Goal: Book appointment/travel/reservation

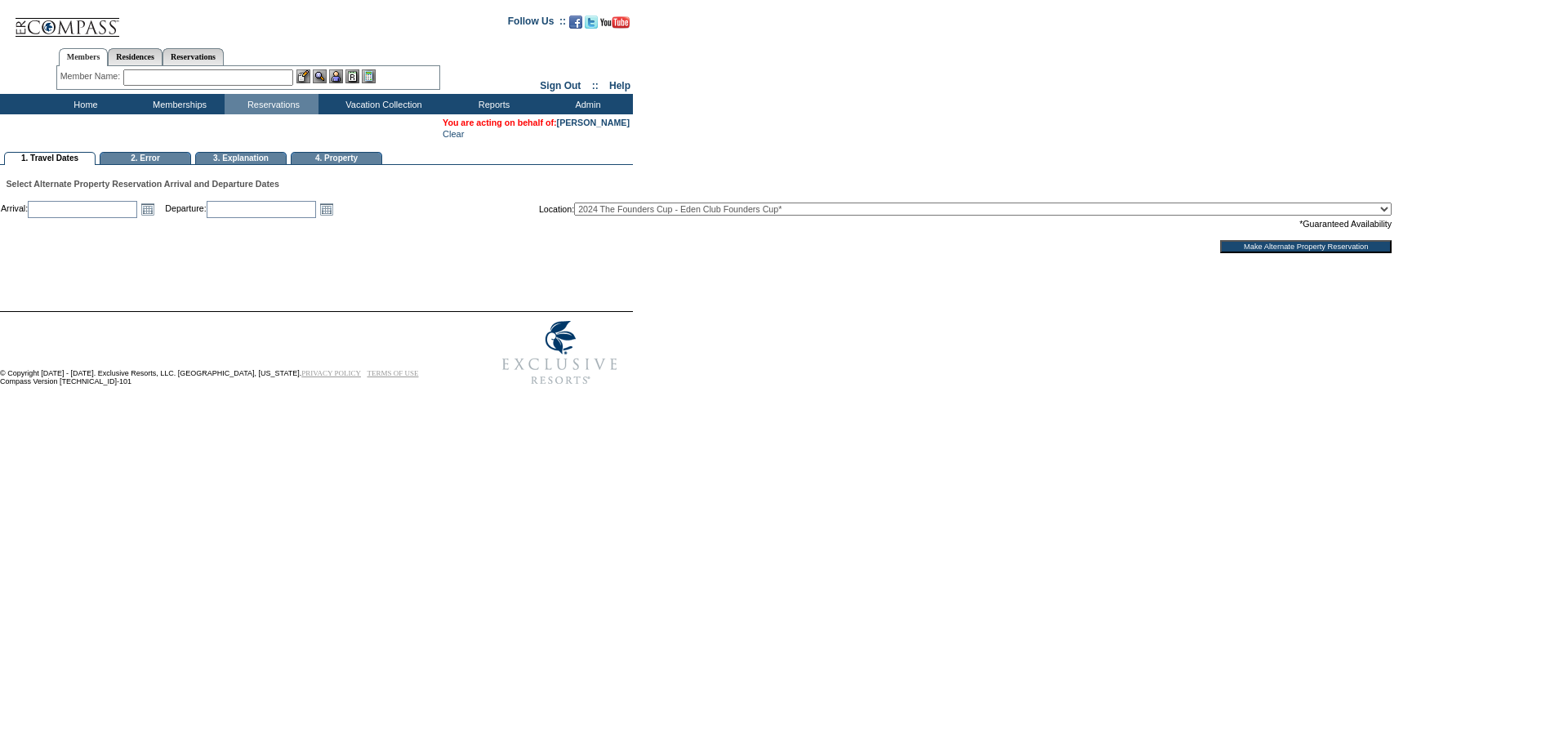
click at [119, 209] on input "text" at bounding box center [83, 209] width 110 height 17
type input "D"
type input "12/5/2025"
type input "2025-12-05"
click at [336, 213] on link "Open the calendar popup." at bounding box center [326, 208] width 18 height 18
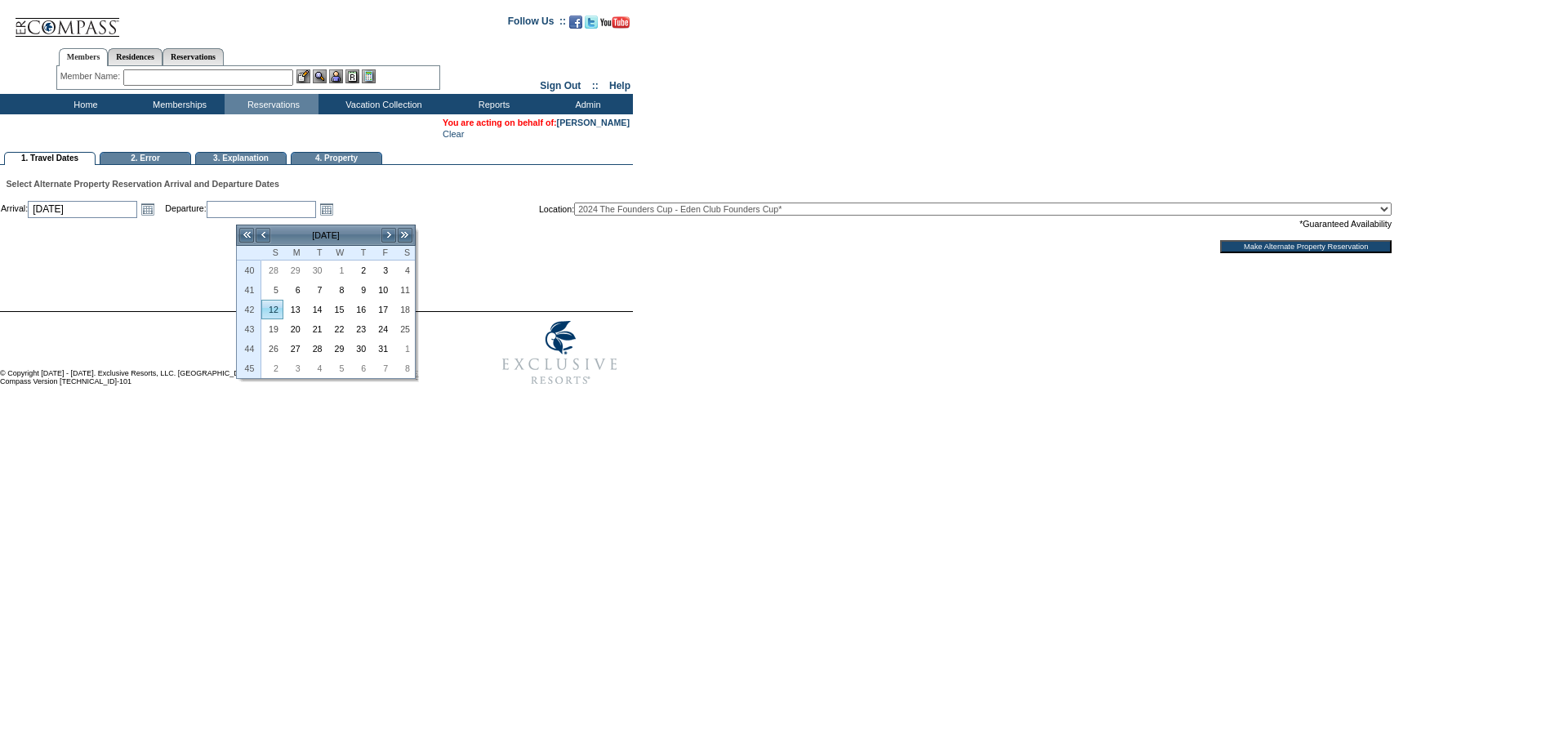
click at [273, 314] on link "12" at bounding box center [272, 309] width 20 height 18
type input "2025-10-12"
type input "10/12/2025"
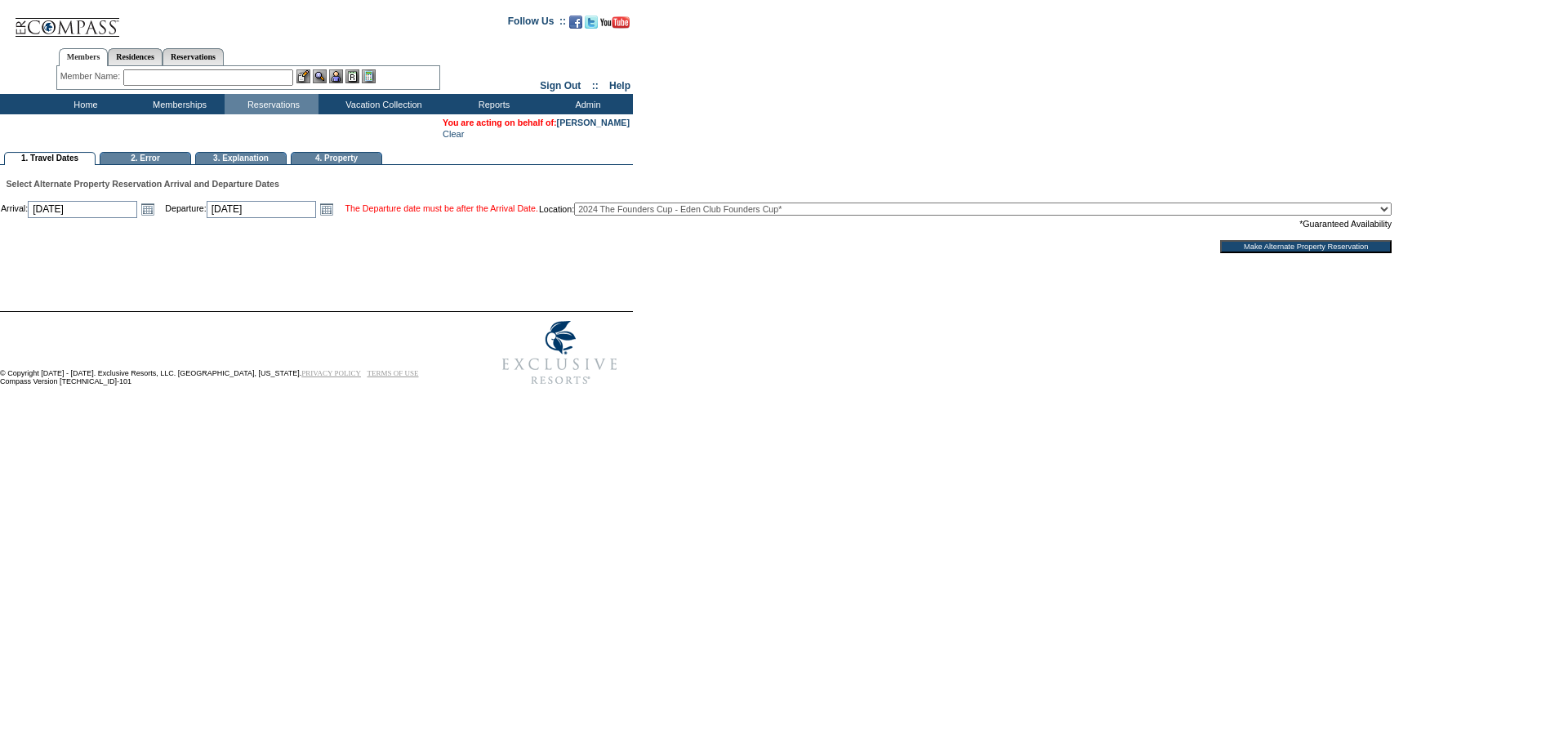
click at [481, 282] on div at bounding box center [781, 283] width 1562 height 57
click at [336, 213] on link "Open the calendar popup." at bounding box center [326, 208] width 18 height 18
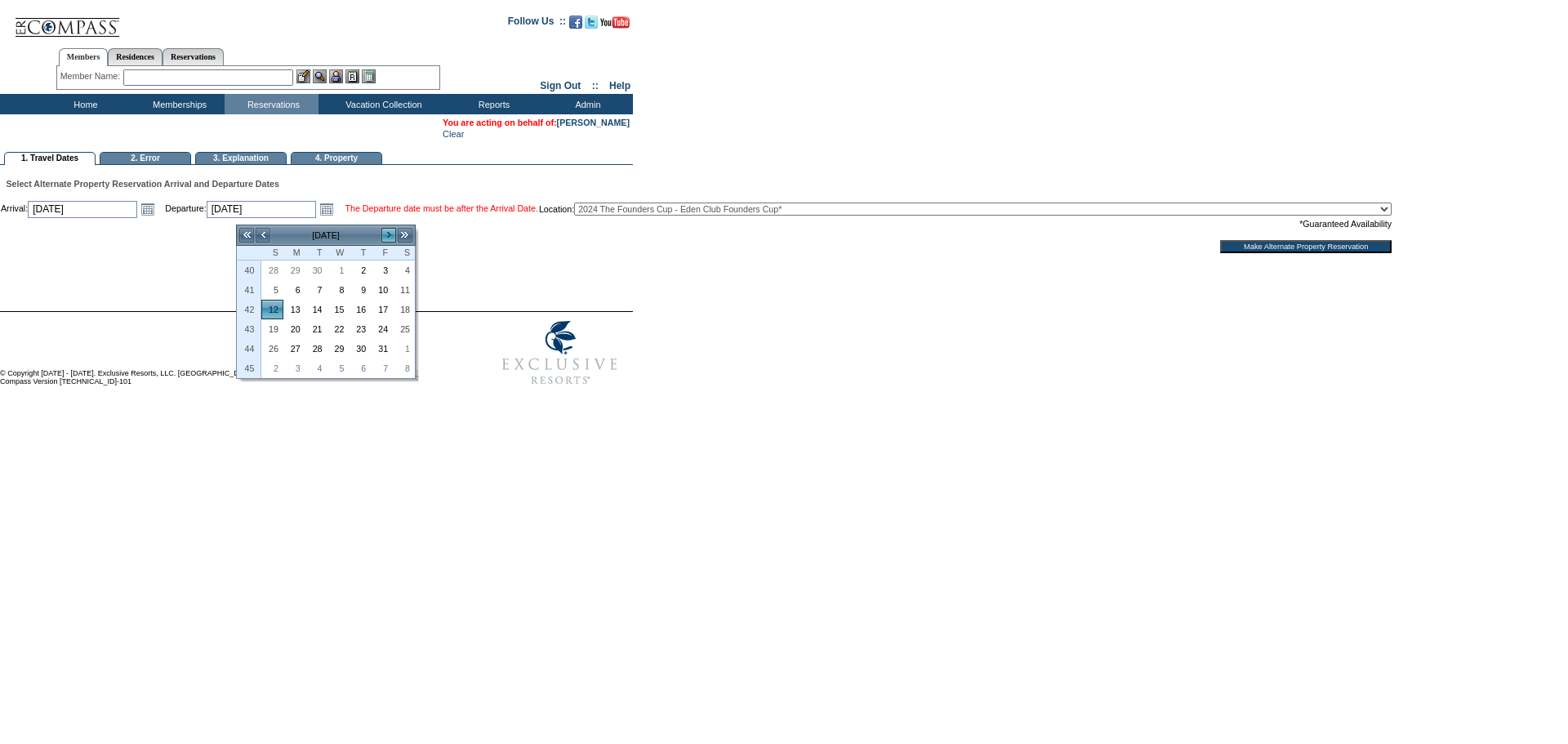
click at [389, 236] on link ">" at bounding box center [388, 235] width 16 height 16
click at [388, 236] on link ">" at bounding box center [388, 235] width 16 height 16
click at [384, 301] on link "19" at bounding box center [382, 309] width 20 height 18
type input "2025-12-19"
type input "12/19/2025"
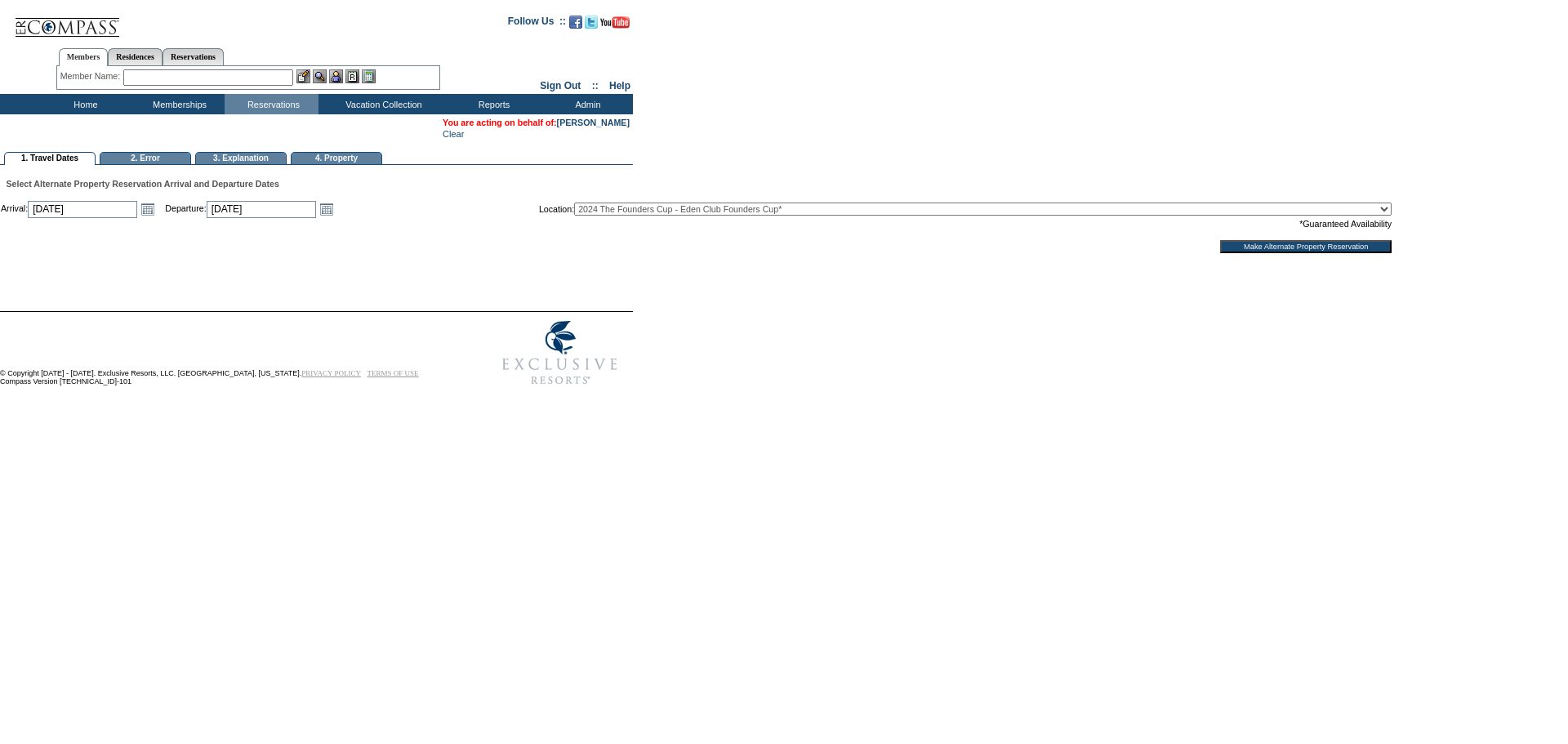
click at [337, 218] on td "Open the calendar popup. << < December 2025 > >> S M T W T F S 49 30 1 2 3 4 5 …" at bounding box center [326, 208] width 21 height 18
click at [336, 218] on link "Open the calendar popup." at bounding box center [326, 208] width 18 height 18
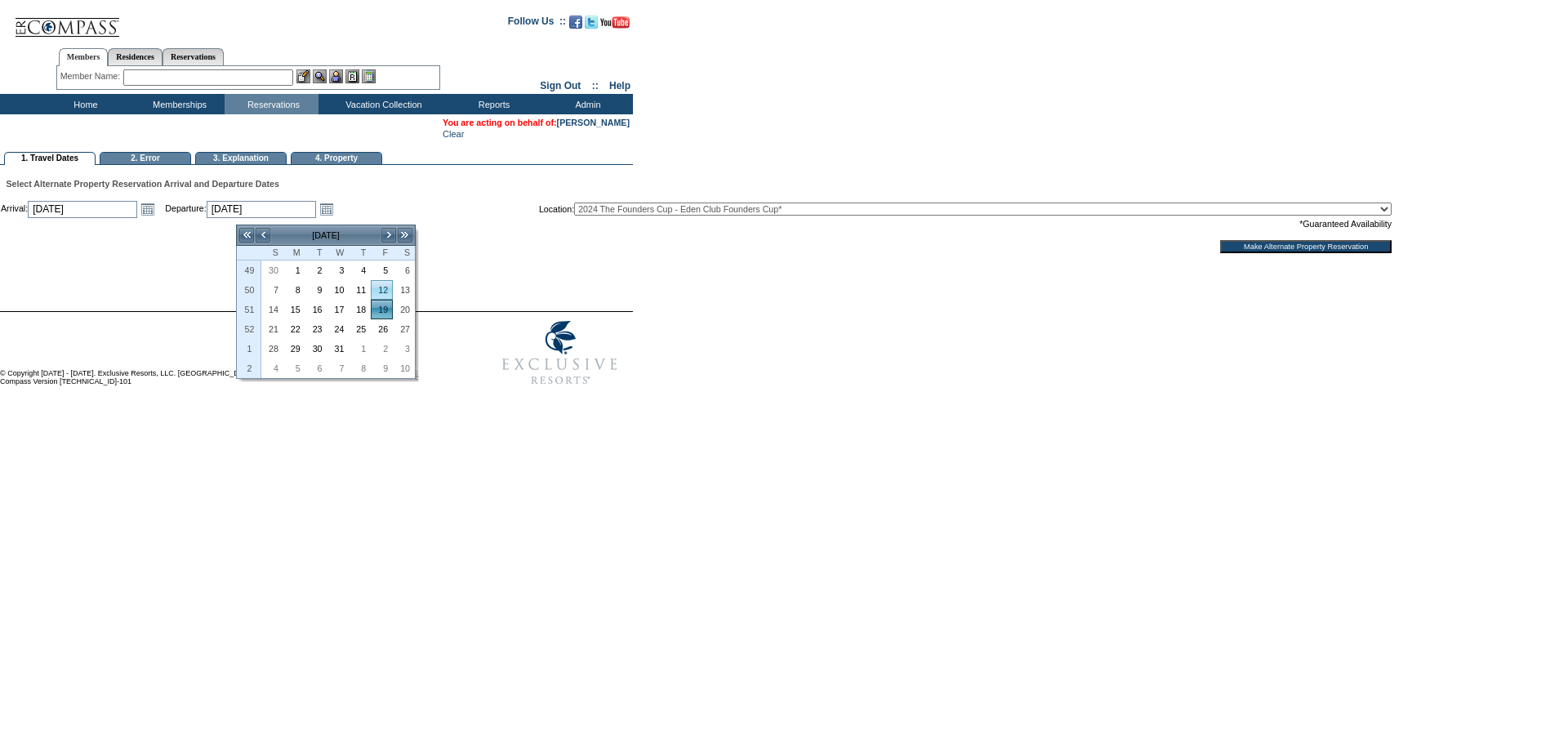
click at [384, 295] on link "12" at bounding box center [382, 289] width 20 height 18
type input "2025-12-12"
type input "12/12/2025"
click at [659, 251] on td "Make Alternate Property Reservation" at bounding box center [696, 246] width 1391 height 13
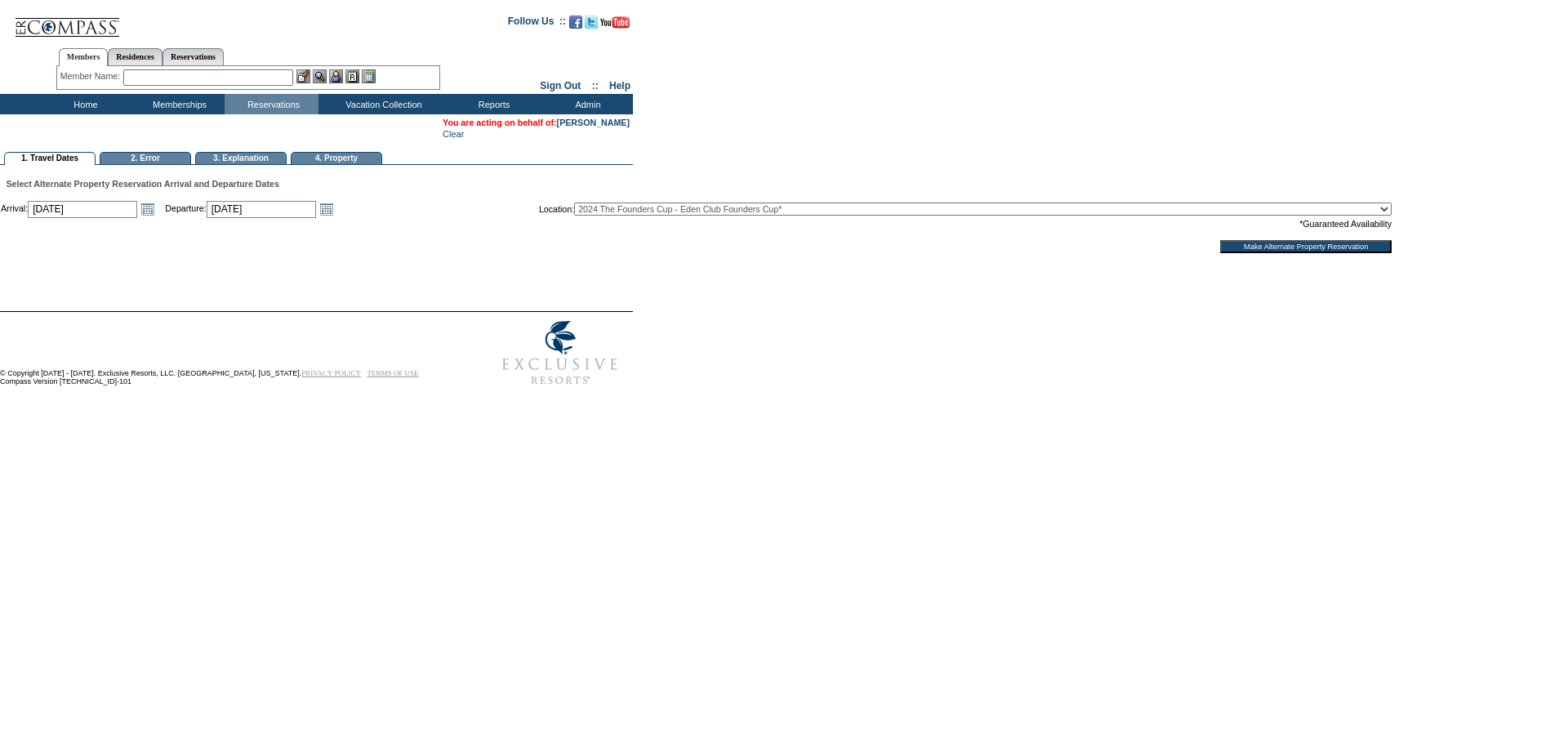
click at [748, 216] on select "2024 The Founders Cup - Eden Club Founders Cup* 2025 Kentucky Derby - 2025 Kent…" at bounding box center [983, 208] width 818 height 13
select select "716"
click at [649, 208] on select "2024 The Founders Cup - Eden Club Founders Cup* 2025 Kentucky Derby - 2025 Kent…" at bounding box center [983, 208] width 818 height 13
click at [1244, 253] on input "Make Alternate Property Reservation" at bounding box center [1305, 246] width 171 height 13
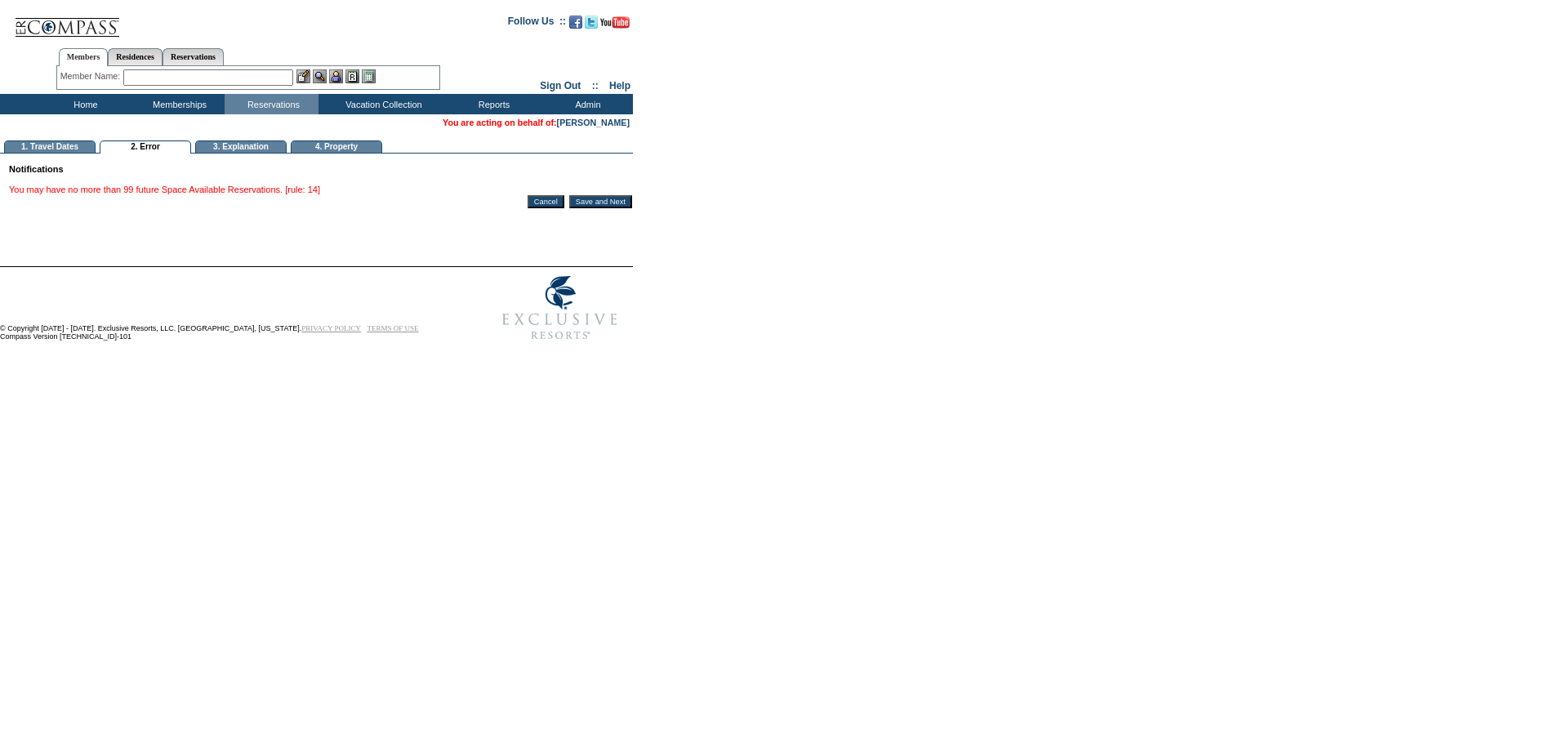
click at [601, 204] on input "Save and Next" at bounding box center [600, 201] width 63 height 13
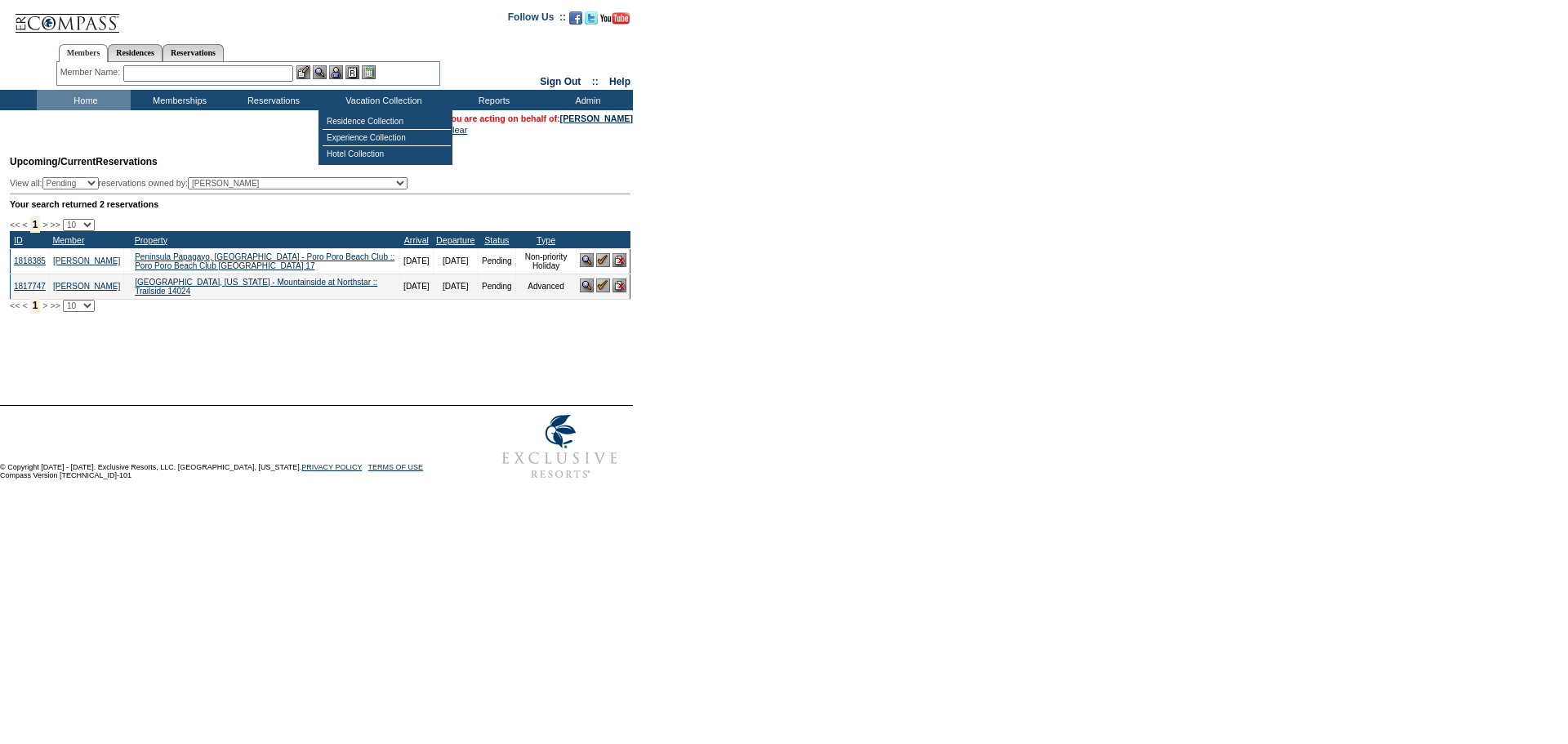
click at [357, 117] on td "Residence Collection" at bounding box center [387, 121] width 128 height 16
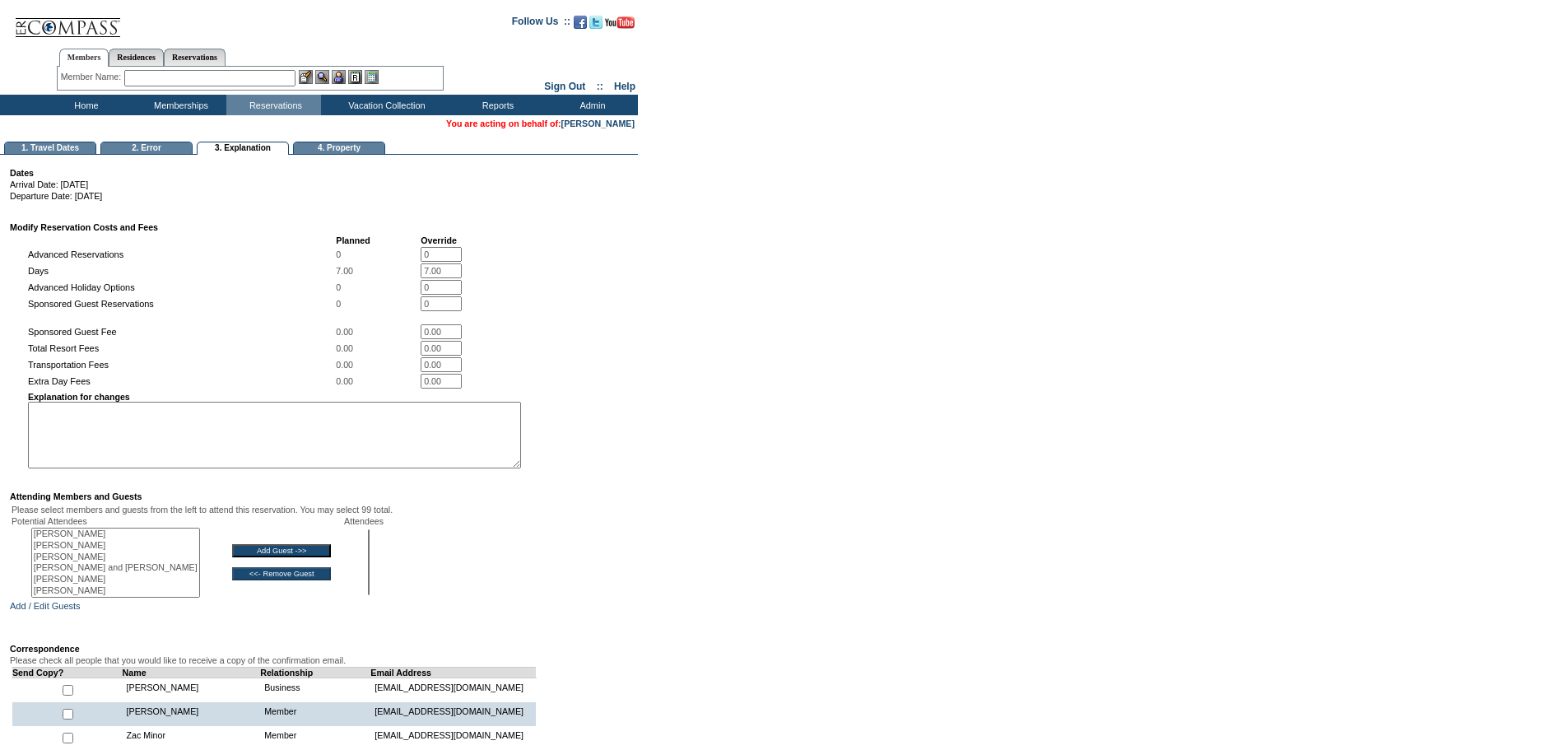
select select
drag, startPoint x: 426, startPoint y: 284, endPoint x: 346, endPoint y: 280, distance: 80.1
click at [346, 278] on tr "Days 7.00 7.00 *" at bounding box center [275, 270] width 493 height 14
type input "0"
click at [607, 290] on td "Planned Override Advanced Reservations 0 0 * Days 7.00 0 * Advanced Holiday Opt…" at bounding box center [322, 352] width 625 height 236
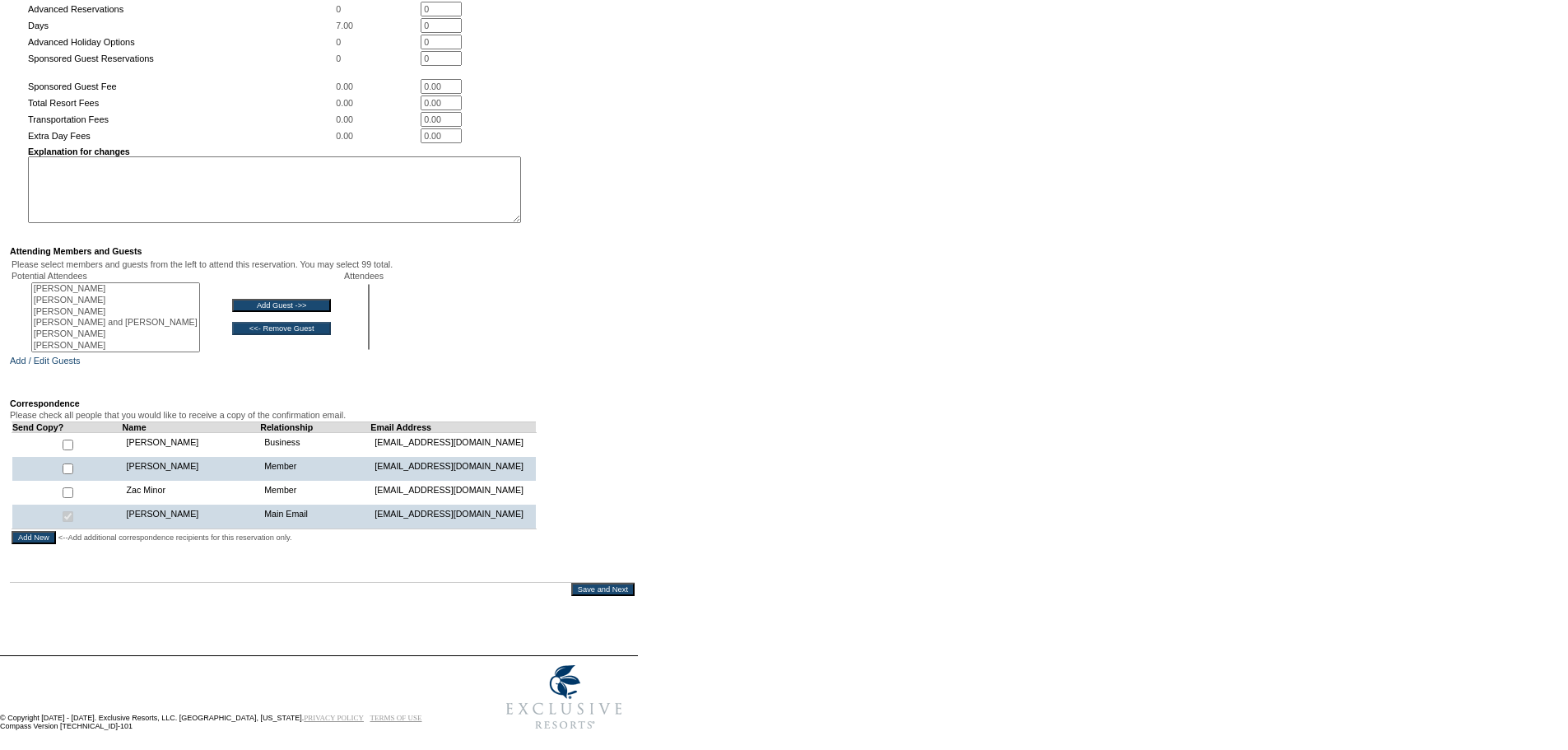
scroll to position [247, 0]
click at [127, 199] on textarea at bounding box center [275, 188] width 493 height 66
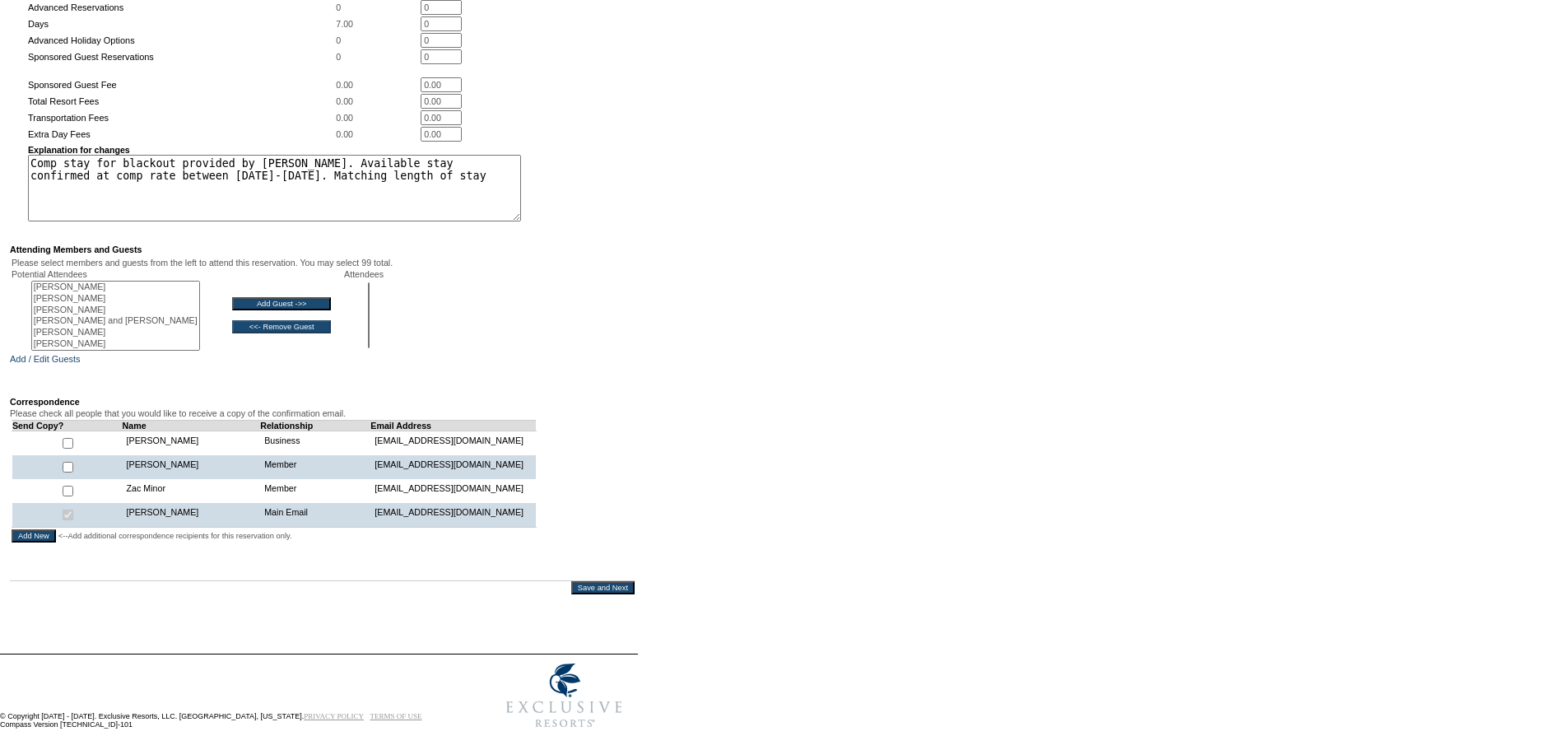
click at [388, 195] on textarea "Comp stay for blackout provided by Rosewood. Available stay confirmed at comp r…" at bounding box center [275, 188] width 493 height 66
type textarea "Comp stay for blackout provided by Rosewood. Available stay confirmed at comp r…"
click at [553, 287] on td "Please select members and guests from the left to attend this reservation. You …" at bounding box center [322, 304] width 625 height 96
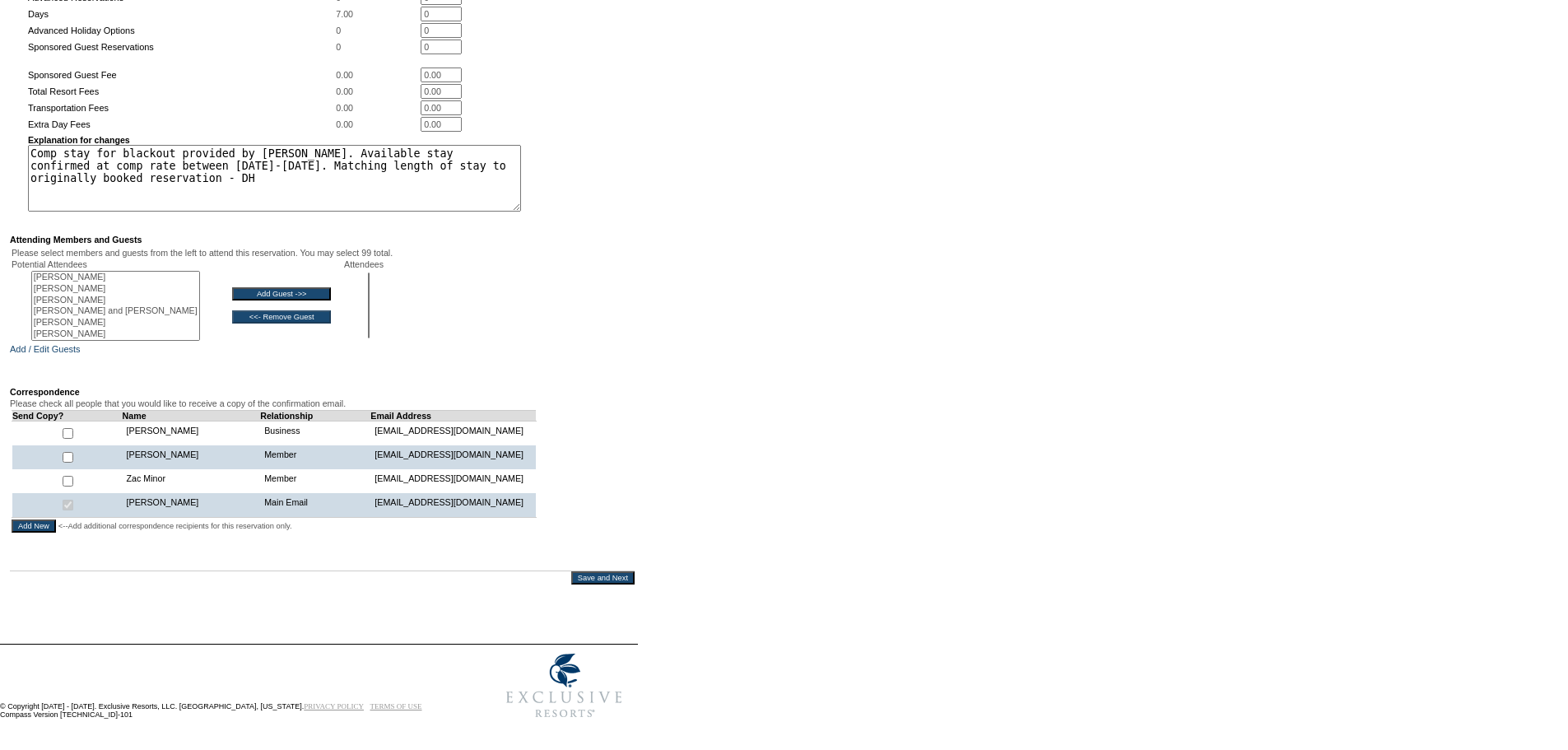
scroll to position [291, 0]
drag, startPoint x: 192, startPoint y: 165, endPoint x: -20, endPoint y: 113, distance: 218.3
click at [0, 113] on html "Follow Us ::" at bounding box center [784, 239] width 1568 height 992
click at [755, 189] on div "Dates Arrival Date: 12/5/2025 Departure Date: 12/12/2025 Modify Reservation Cos…" at bounding box center [781, 242] width 1562 height 689
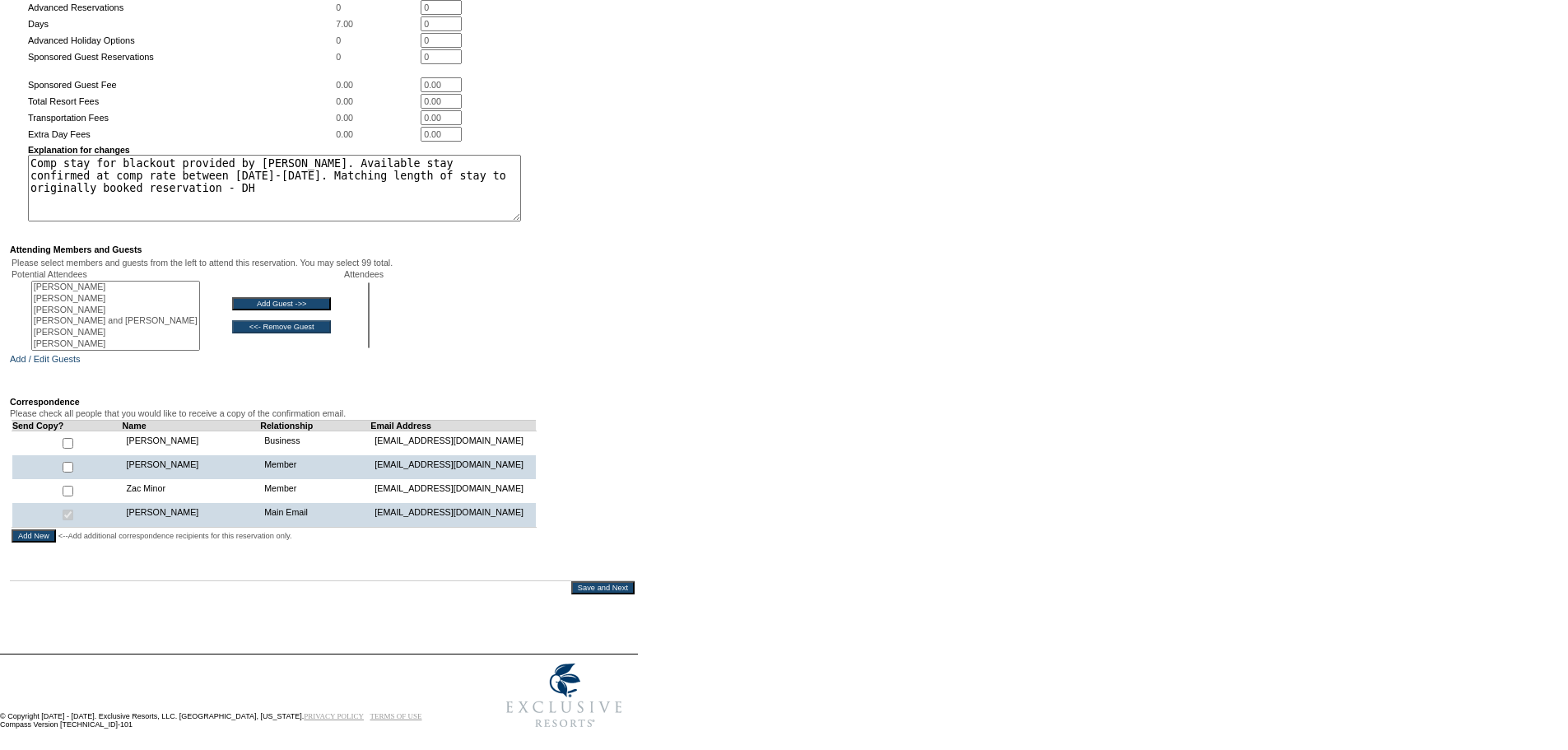
scroll to position [208, 0]
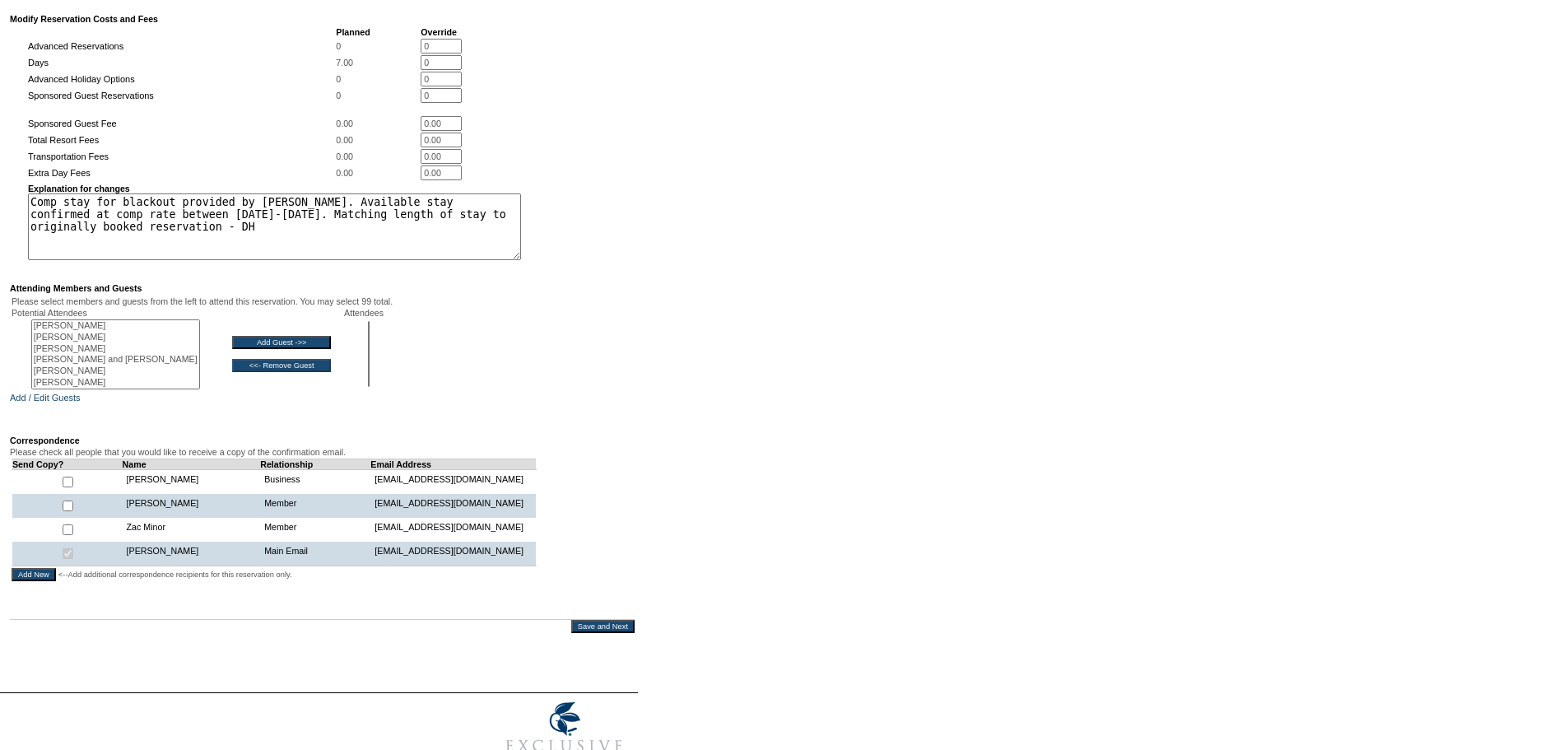
click at [608, 634] on input "Save and Next" at bounding box center [603, 626] width 64 height 13
